Goal: Task Accomplishment & Management: Manage account settings

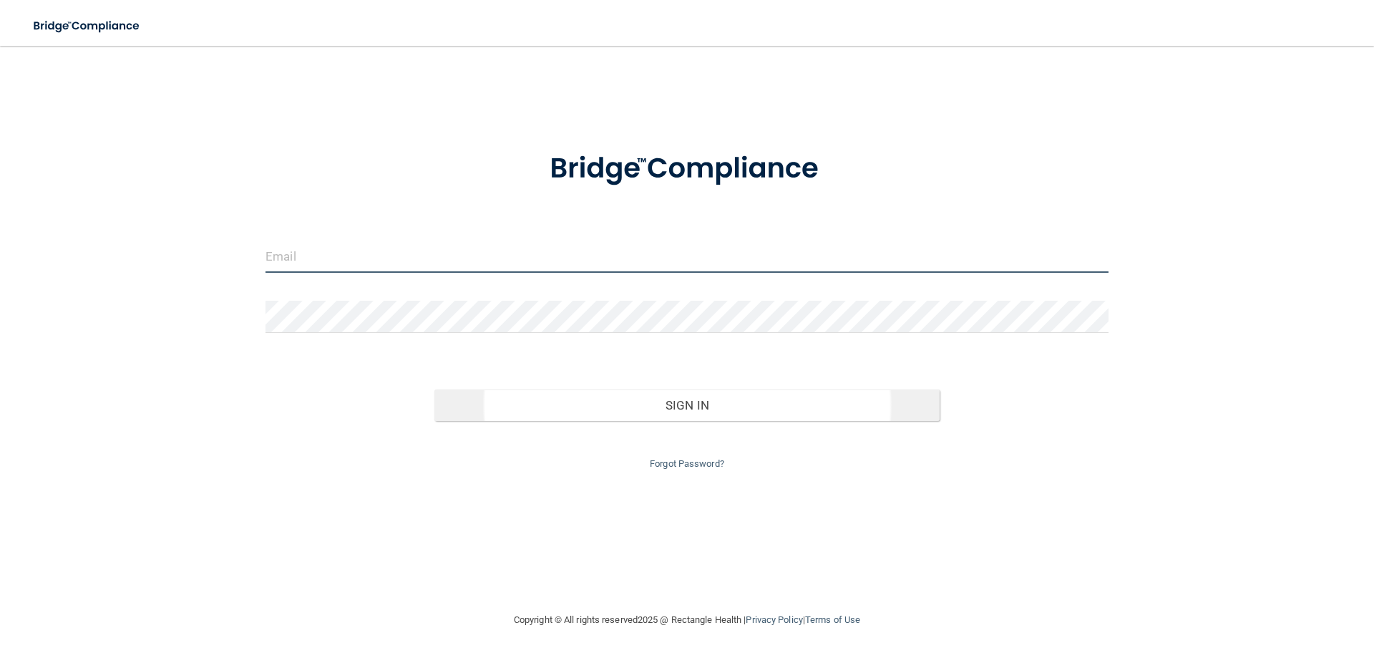
type input "[EMAIL_ADDRESS][DOMAIN_NAME]"
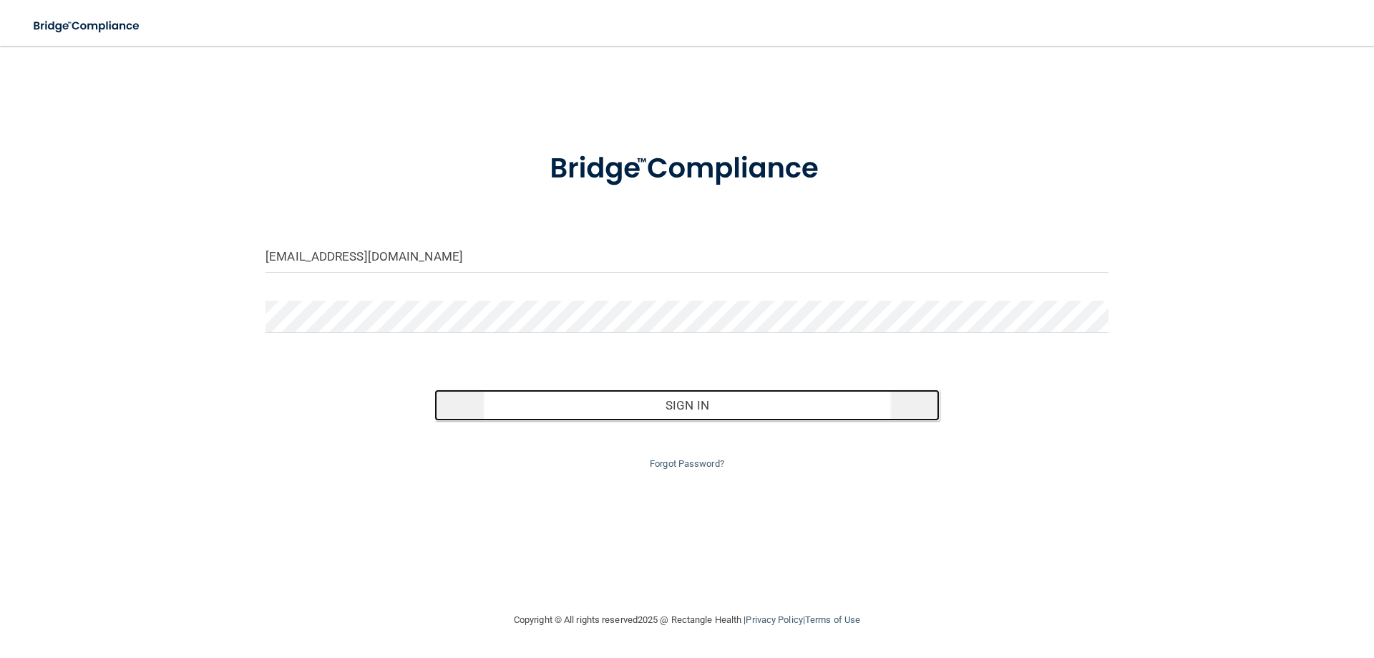
click at [669, 397] on button "Sign In" at bounding box center [688, 404] width 506 height 31
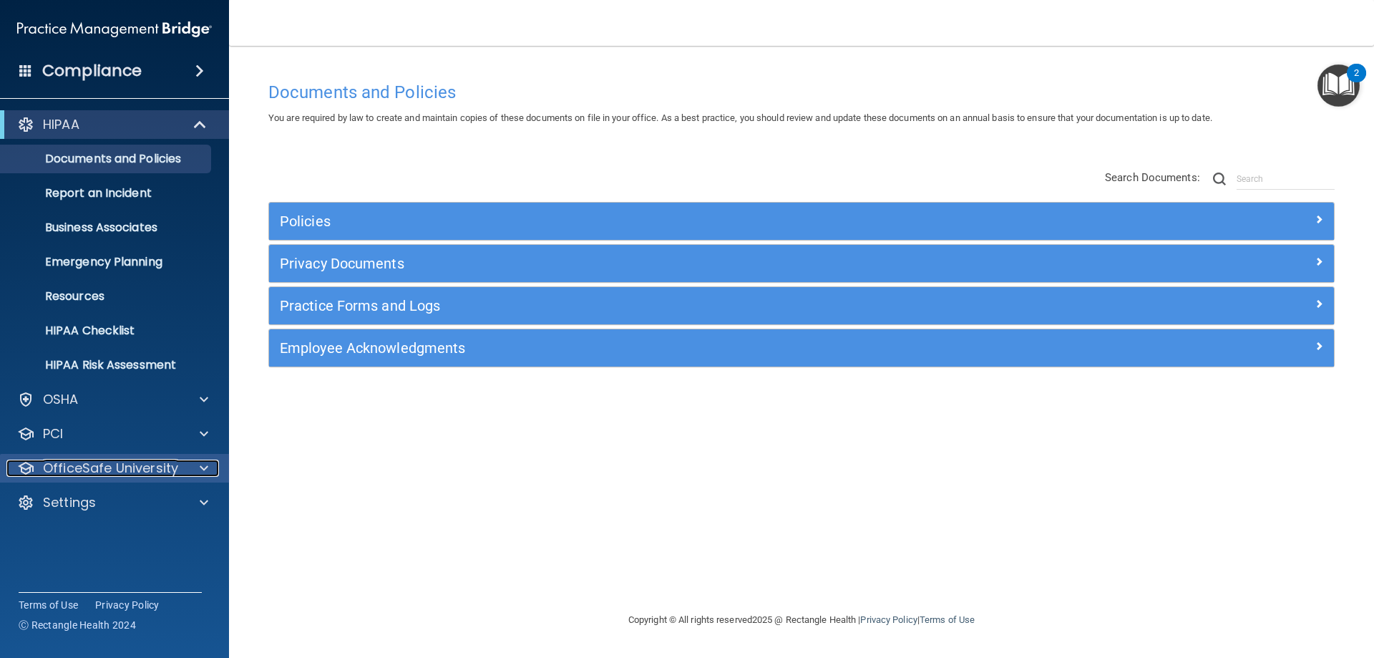
click at [202, 472] on span at bounding box center [204, 468] width 9 height 17
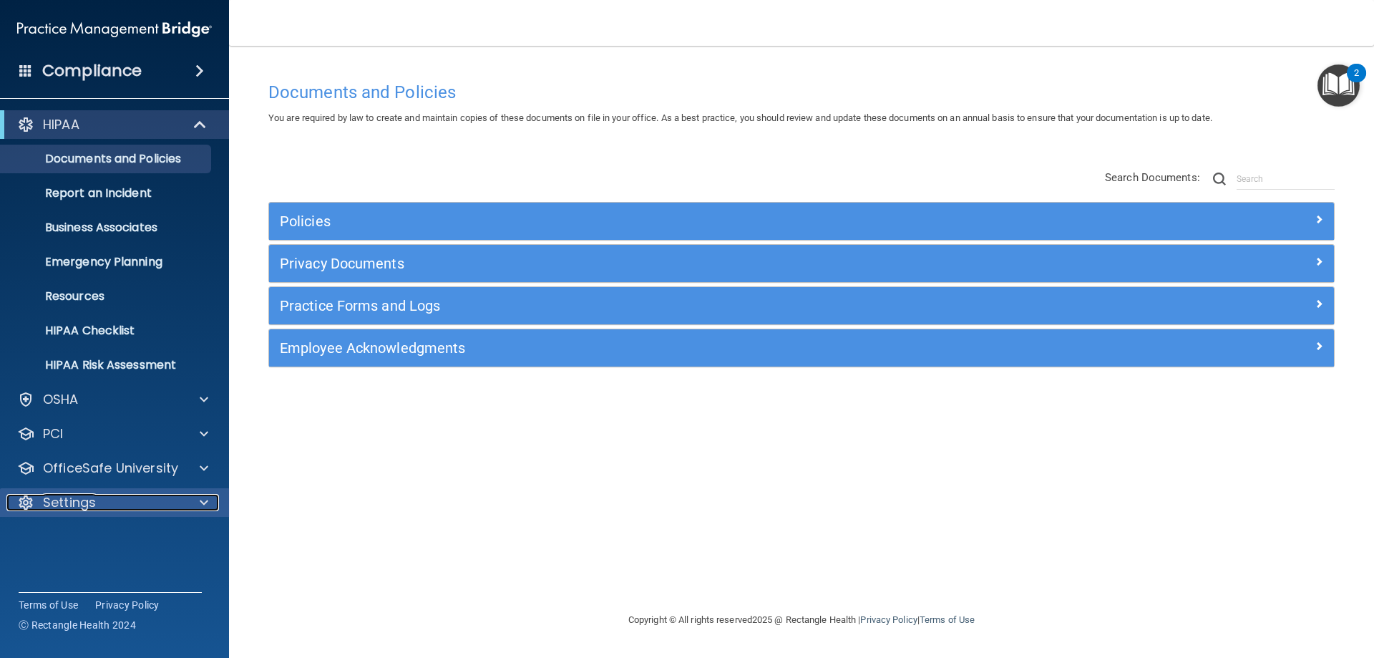
click at [195, 503] on div at bounding box center [202, 502] width 36 height 17
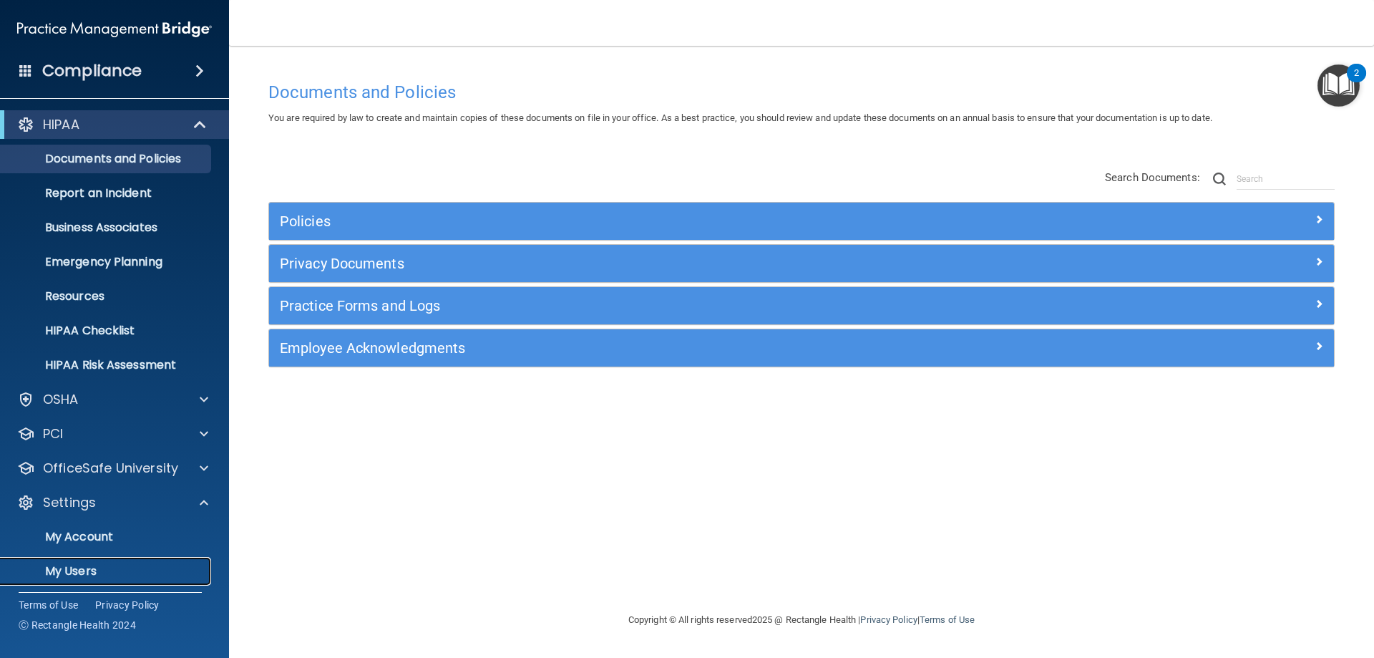
click at [102, 570] on p "My Users" at bounding box center [106, 571] width 195 height 14
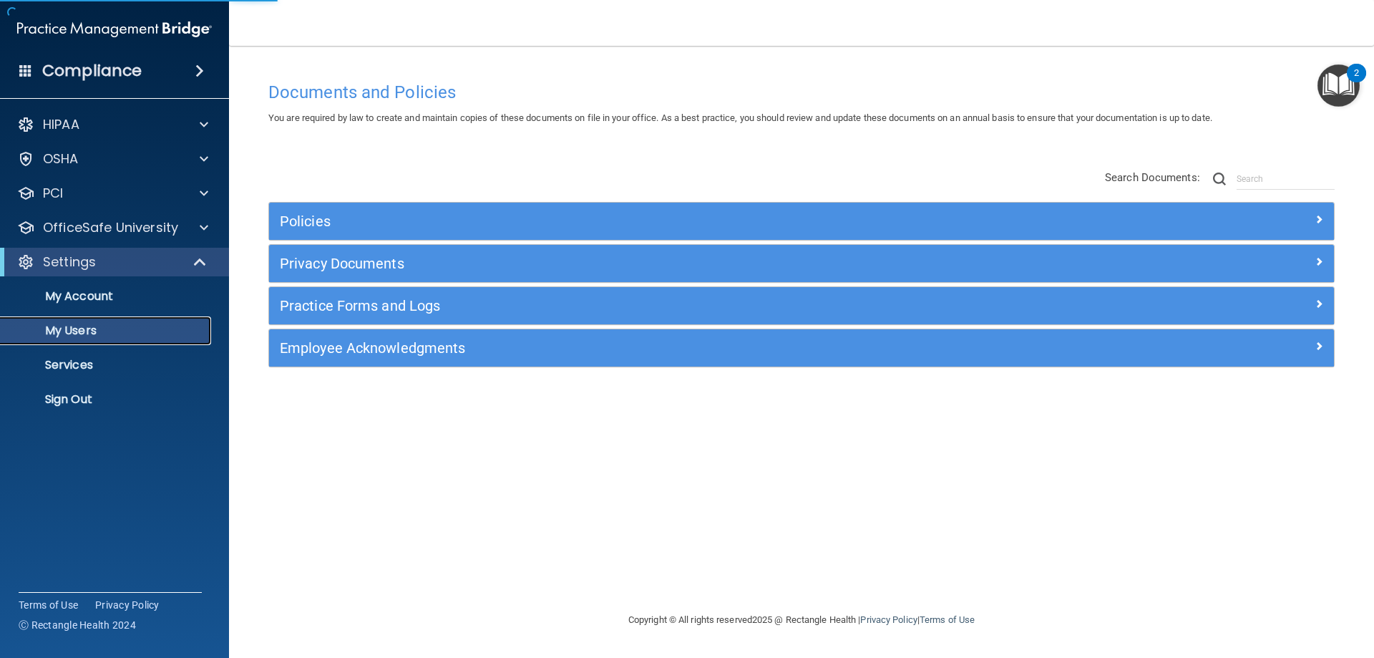
select select "20"
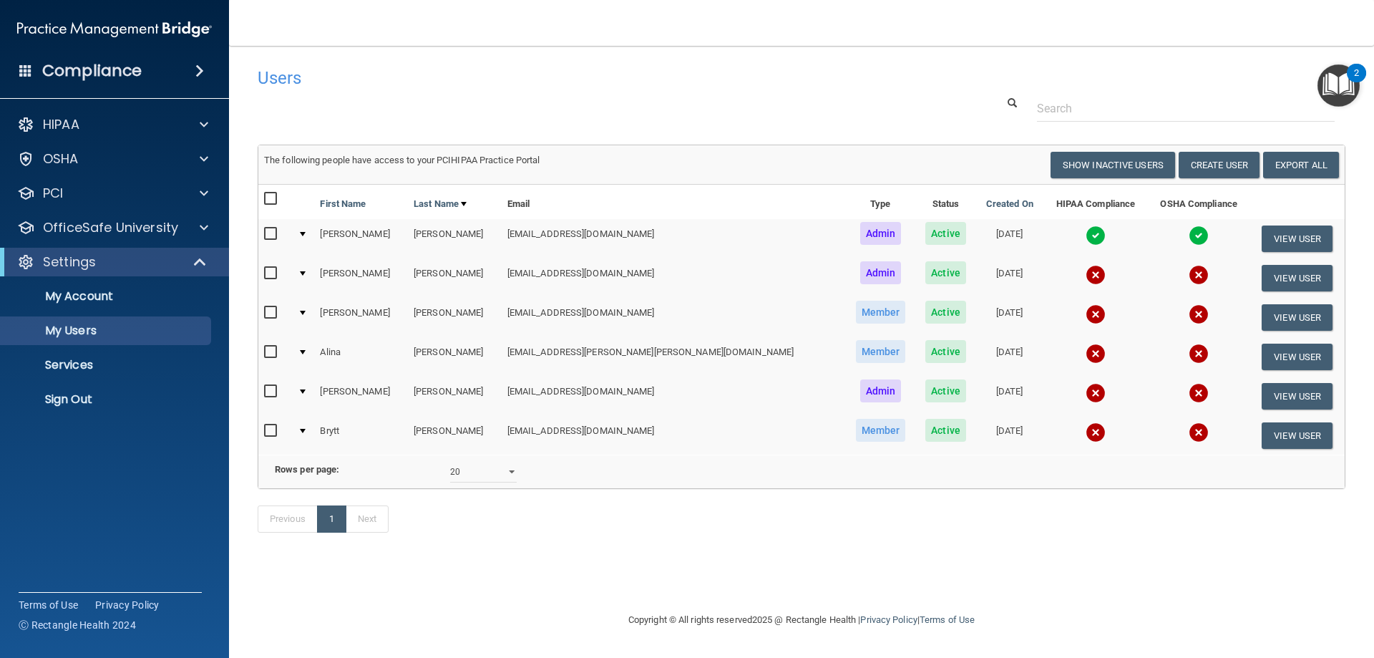
click at [269, 272] on input "checkbox" at bounding box center [272, 273] width 16 height 11
checkbox input "true"
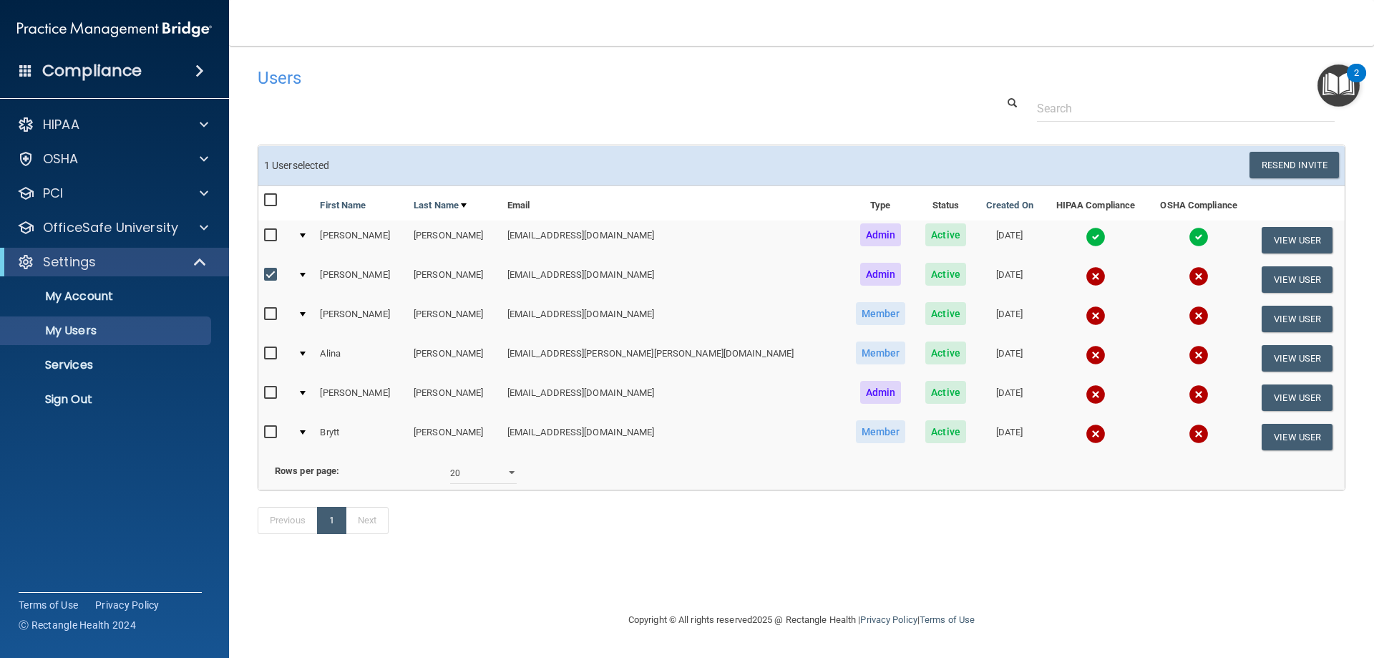
click at [270, 317] on input "checkbox" at bounding box center [272, 314] width 16 height 11
checkbox input "true"
click at [274, 353] on input "checkbox" at bounding box center [272, 353] width 16 height 11
checkbox input "true"
click at [269, 398] on input "checkbox" at bounding box center [272, 392] width 16 height 11
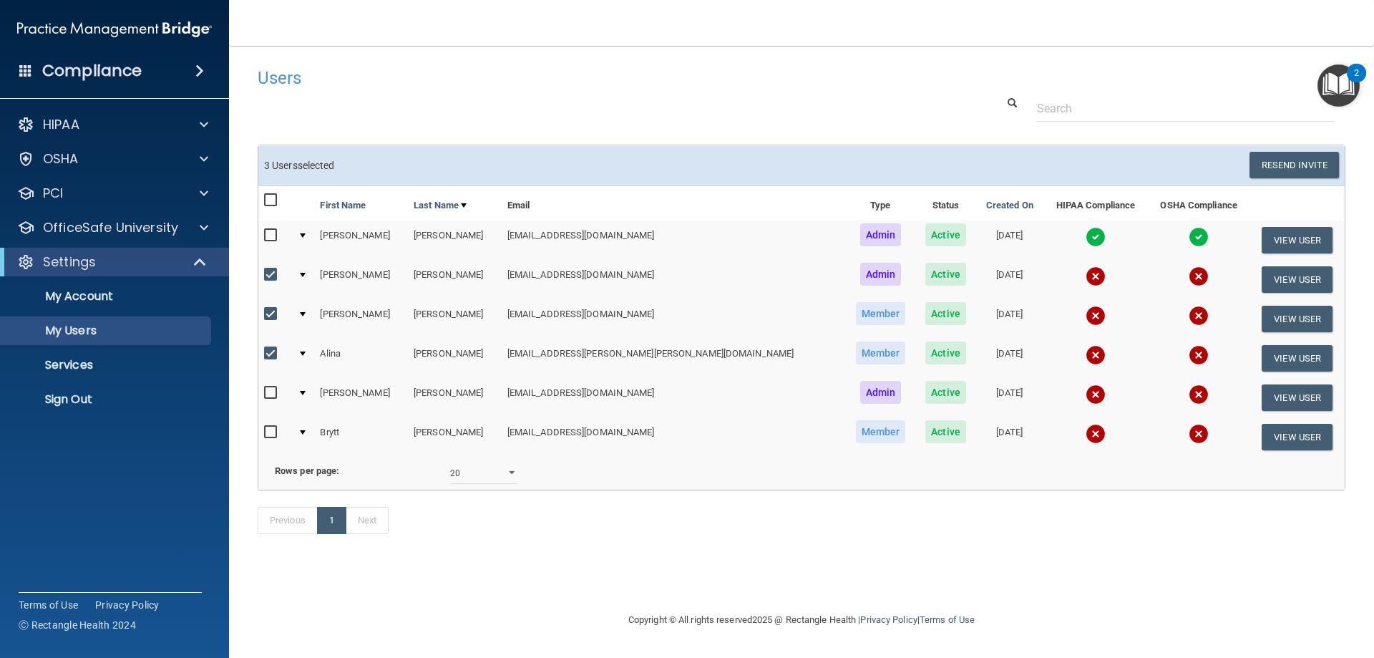
checkbox input "true"
click at [269, 432] on input "checkbox" at bounding box center [272, 432] width 16 height 11
checkbox input "true"
click at [1276, 163] on button "Resend Invite" at bounding box center [1294, 165] width 89 height 26
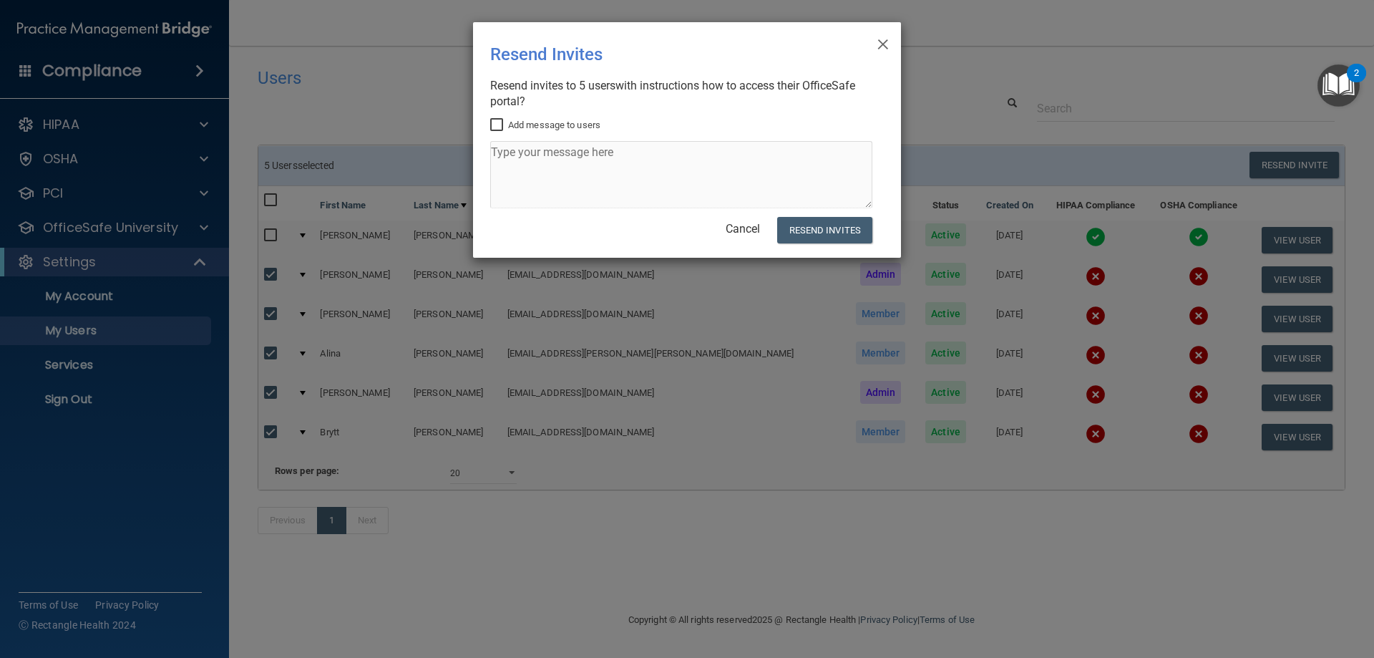
click at [547, 133] on label "Add message to users" at bounding box center [545, 125] width 110 height 17
click at [507, 131] on input "Add message to users" at bounding box center [498, 125] width 16 height 11
checkbox input "true"
click at [552, 151] on textarea at bounding box center [681, 174] width 382 height 67
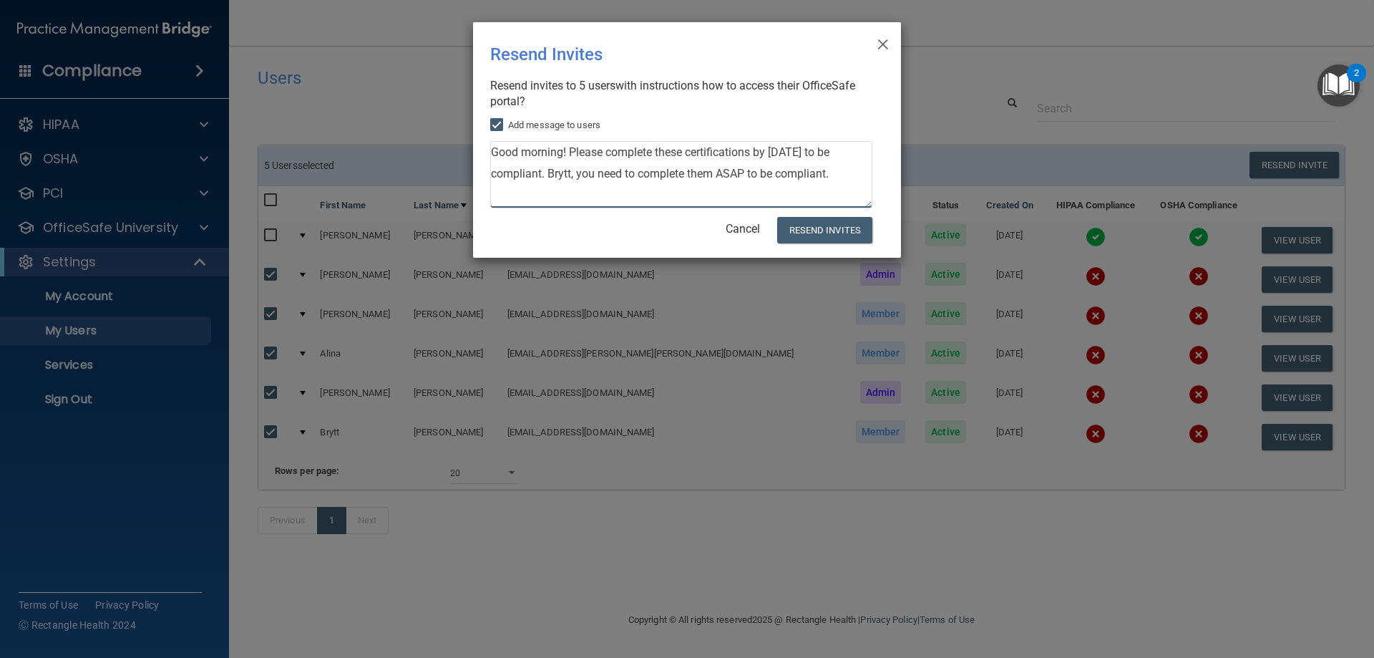
drag, startPoint x: 863, startPoint y: 173, endPoint x: 887, endPoint y: 173, distance: 23.6
click at [865, 173] on textarea "Good morning! Please complete these certifications by [DATE] to be compliant. B…" at bounding box center [681, 174] width 382 height 67
type textarea "Good morning! Please complete these certifications by [DATE] to be compliant. B…"
click at [838, 236] on button "Resend Invites" at bounding box center [824, 230] width 95 height 26
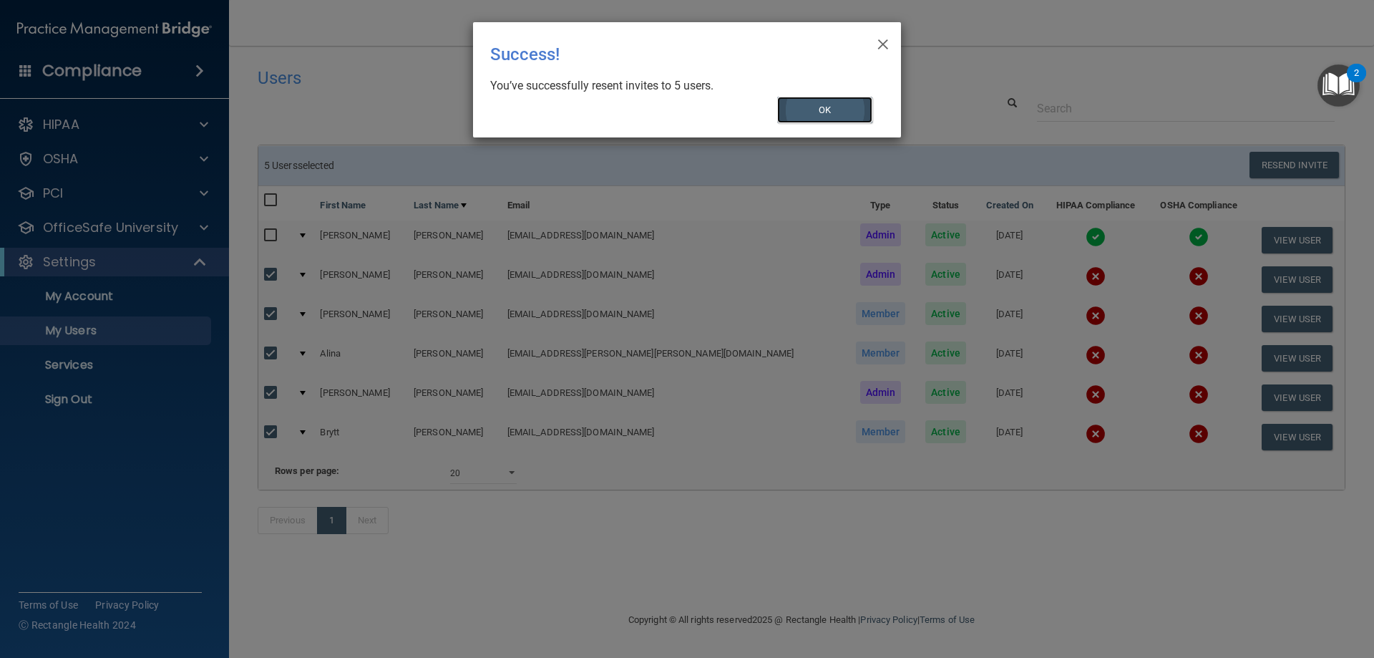
click at [828, 102] on button "OK" at bounding box center [825, 110] width 96 height 26
